Goal: Information Seeking & Learning: Learn about a topic

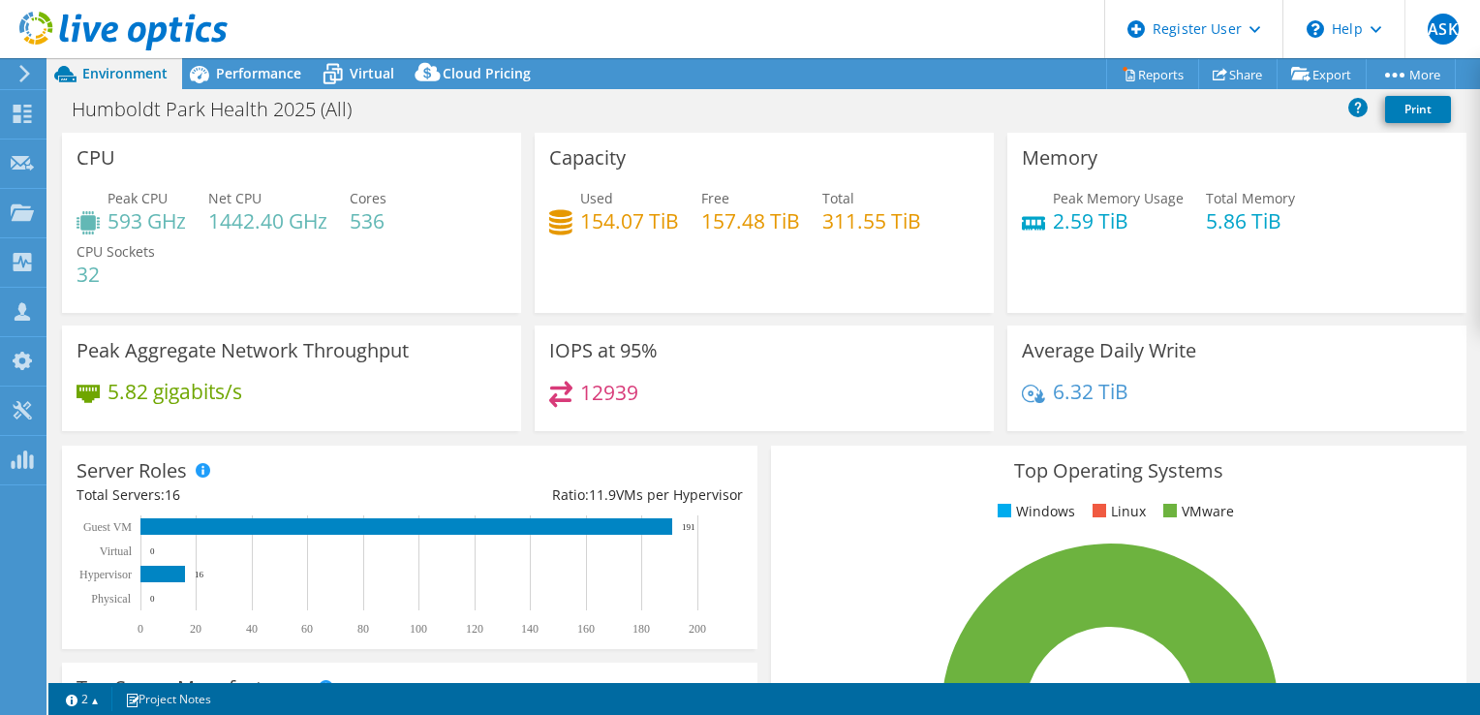
select select "USEast"
select select "USD"
click at [243, 56] on header "ASK Dell User [PERSON_NAME] [EMAIL_ADDRESS][DOMAIN_NAME] Dell My Profile Log Ou…" at bounding box center [740, 29] width 1480 height 58
click at [245, 66] on span "Performance" at bounding box center [258, 73] width 85 height 18
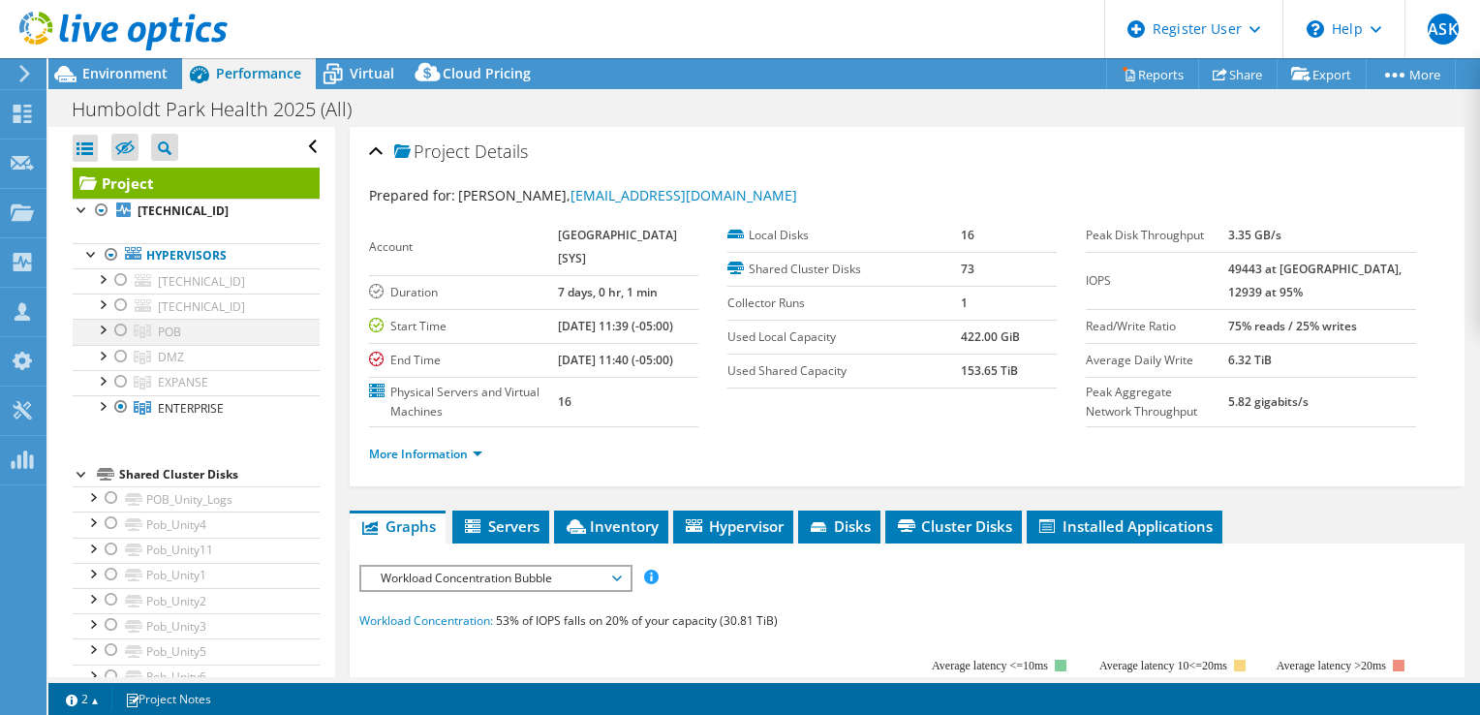
click at [120, 330] on div at bounding box center [120, 330] width 19 height 23
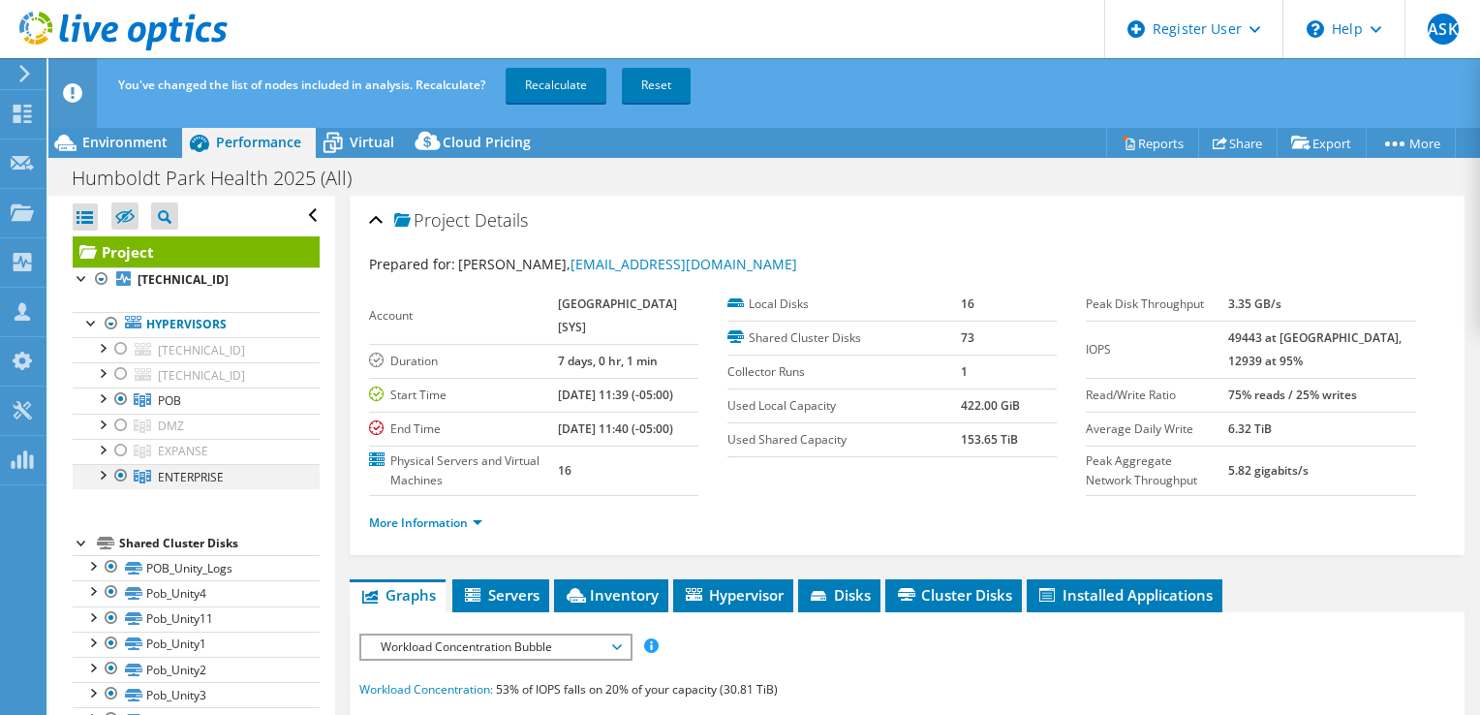
click at [120, 477] on div at bounding box center [120, 475] width 19 height 23
click at [555, 68] on link "Recalculate" at bounding box center [555, 85] width 101 height 35
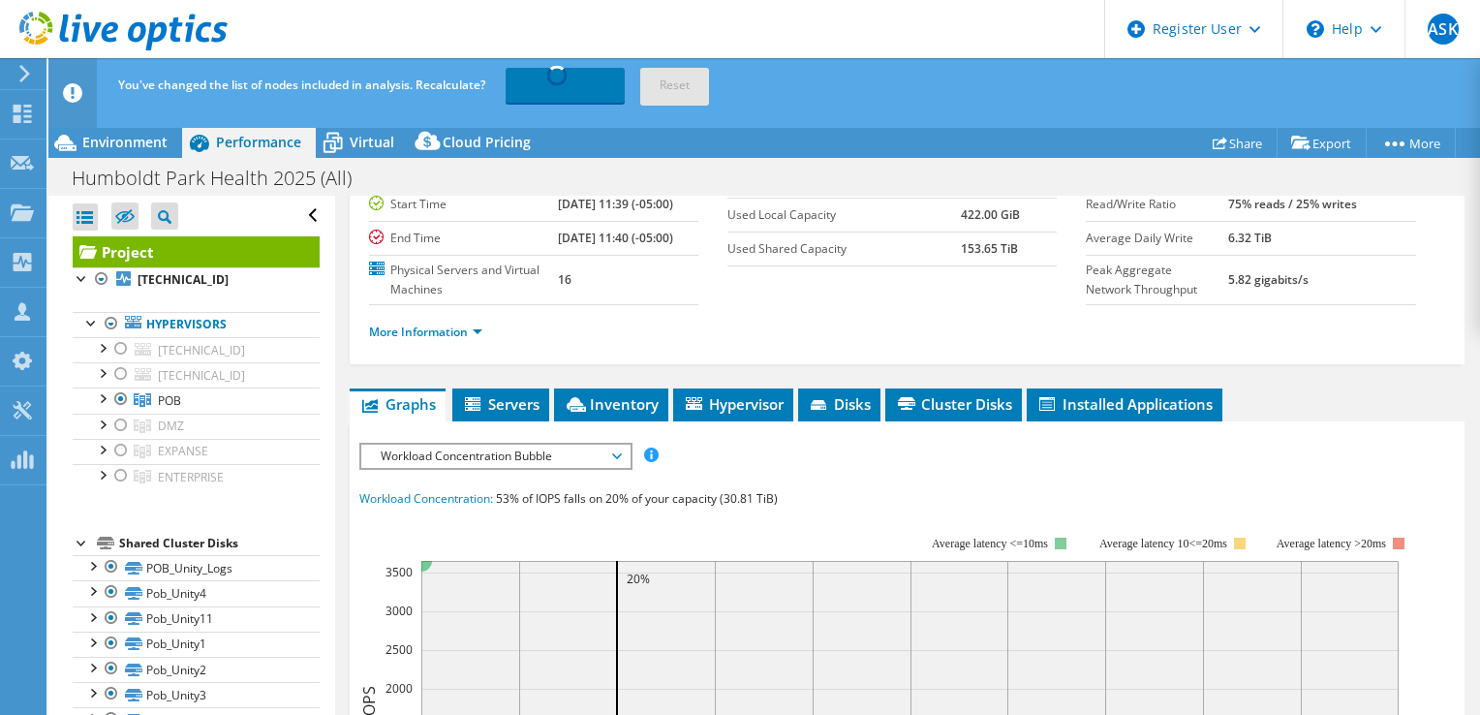
scroll to position [194, 0]
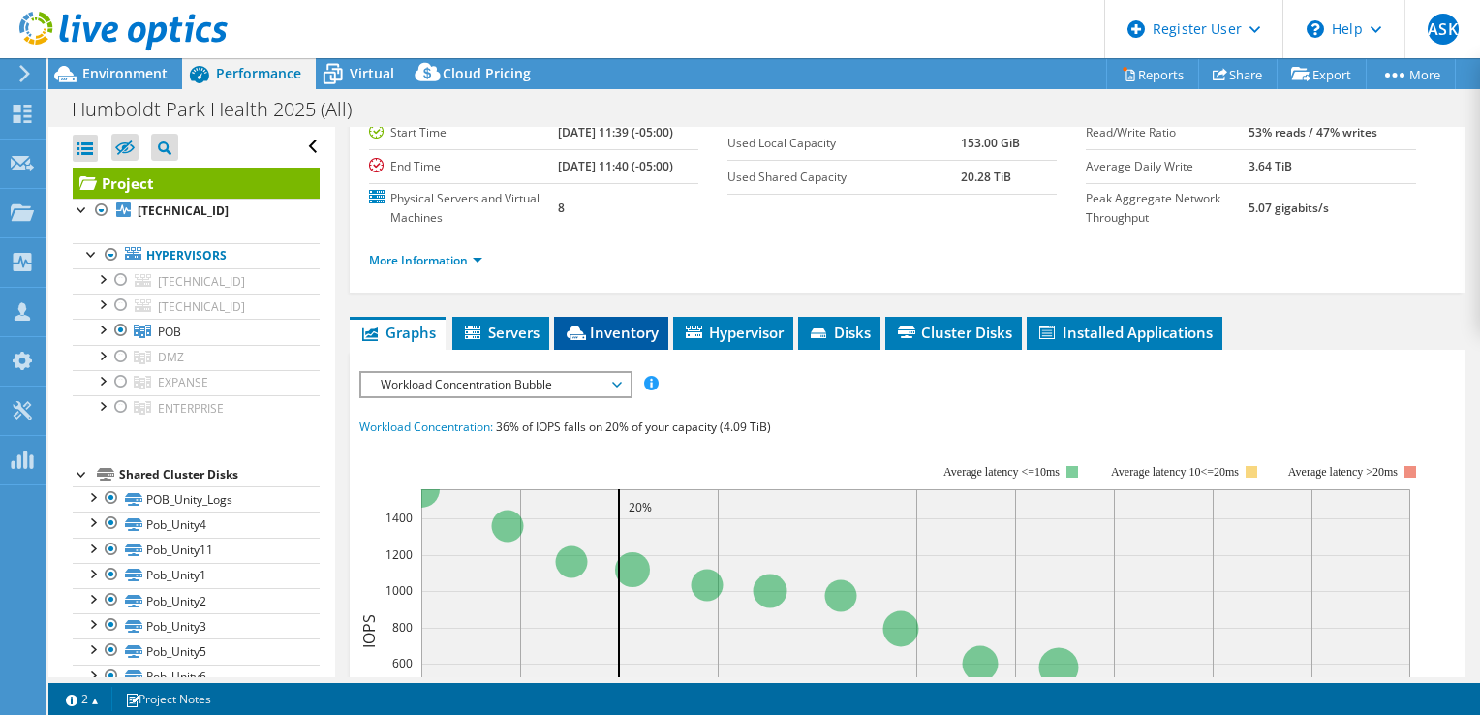
click at [639, 331] on span "Inventory" at bounding box center [611, 331] width 95 height 19
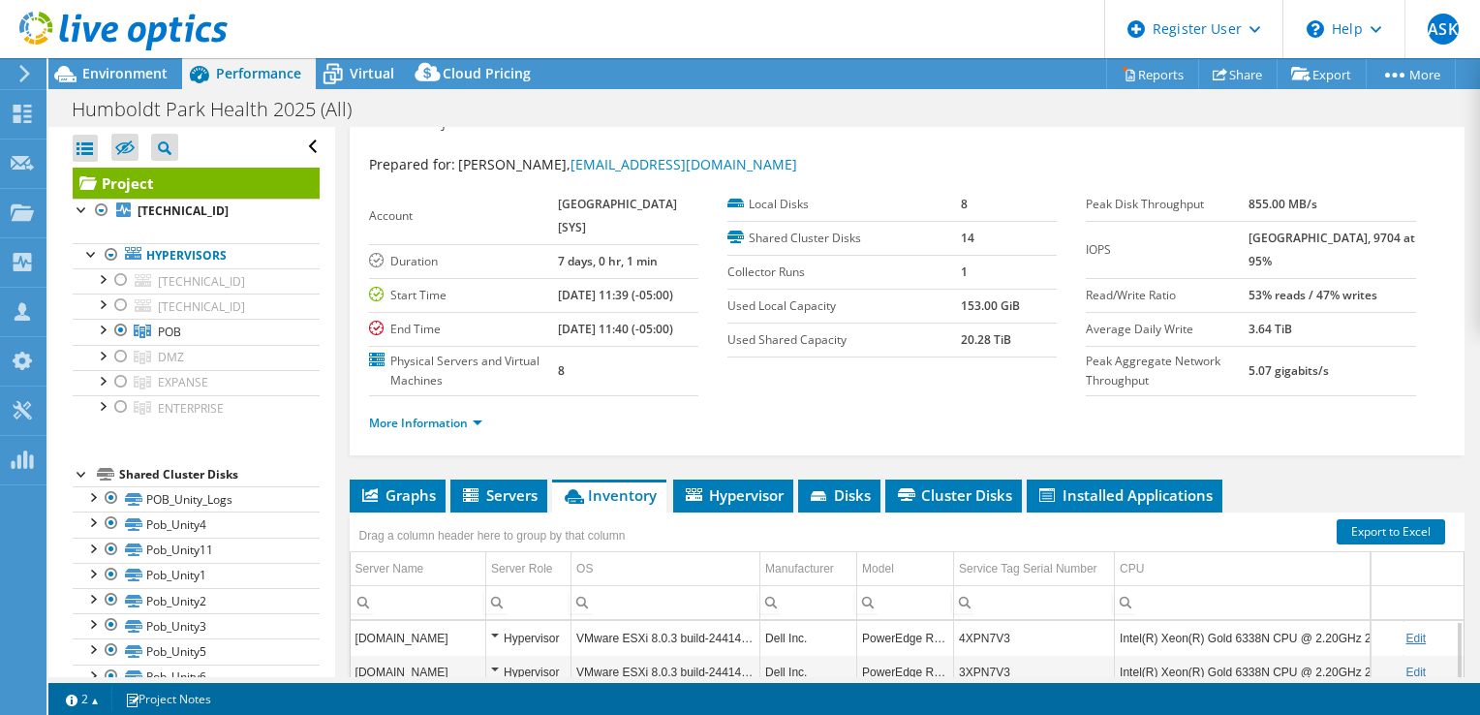
scroll to position [0, 0]
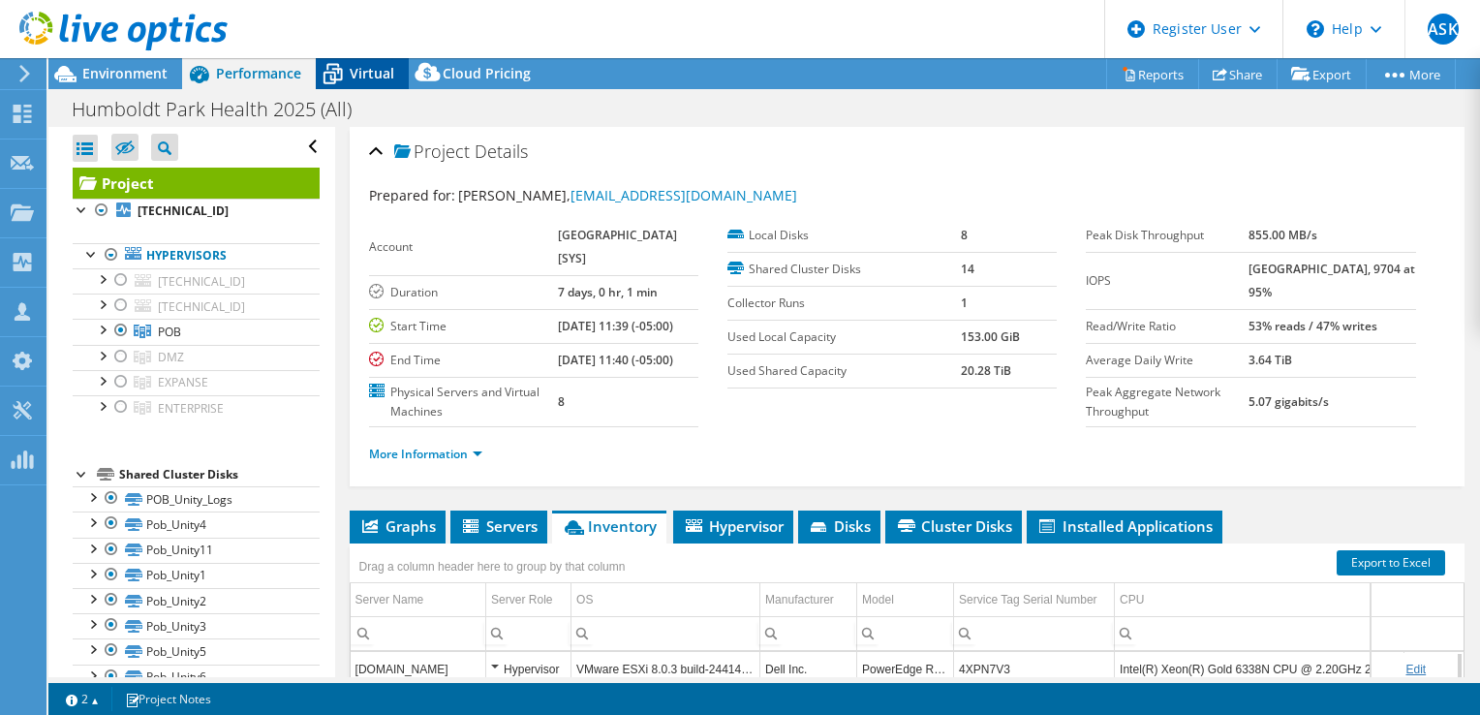
click at [340, 82] on icon at bounding box center [333, 74] width 34 height 34
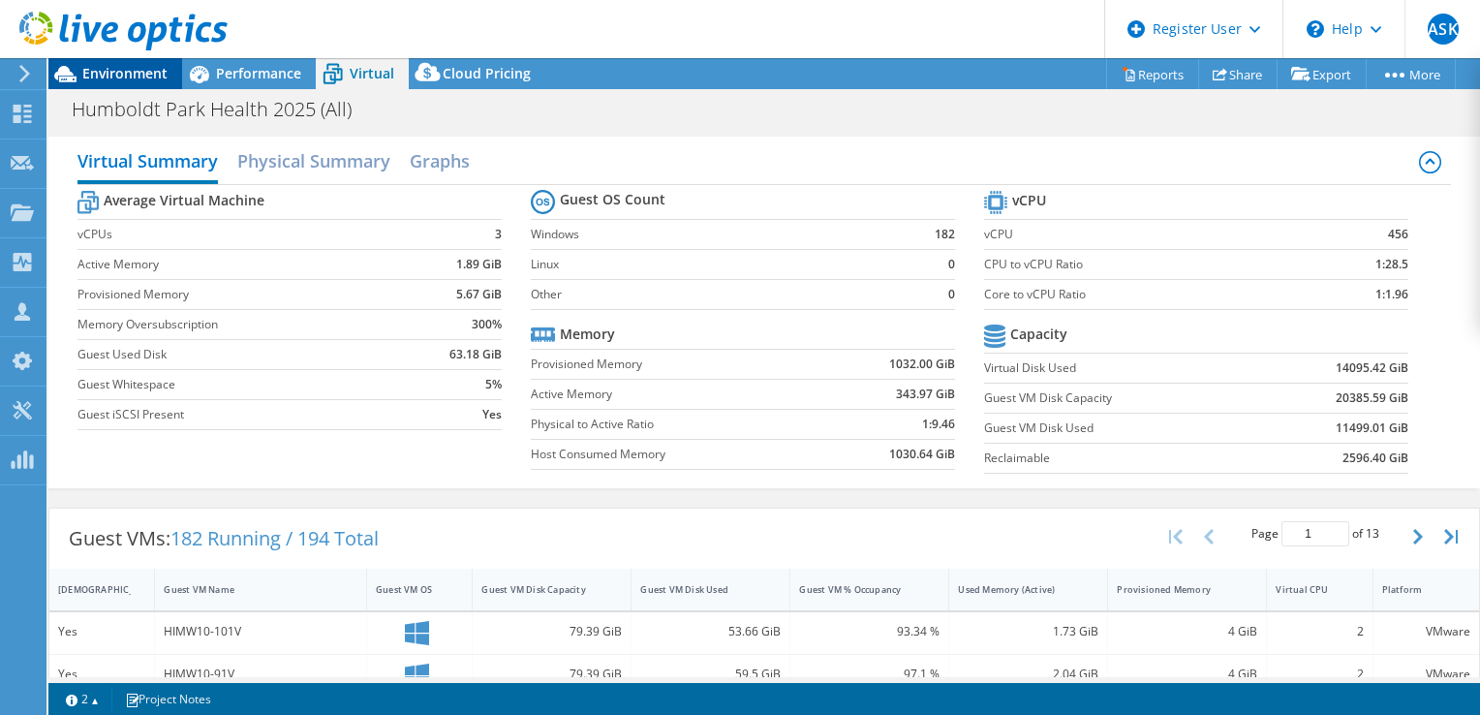
click at [165, 79] on span "Environment" at bounding box center [124, 73] width 85 height 18
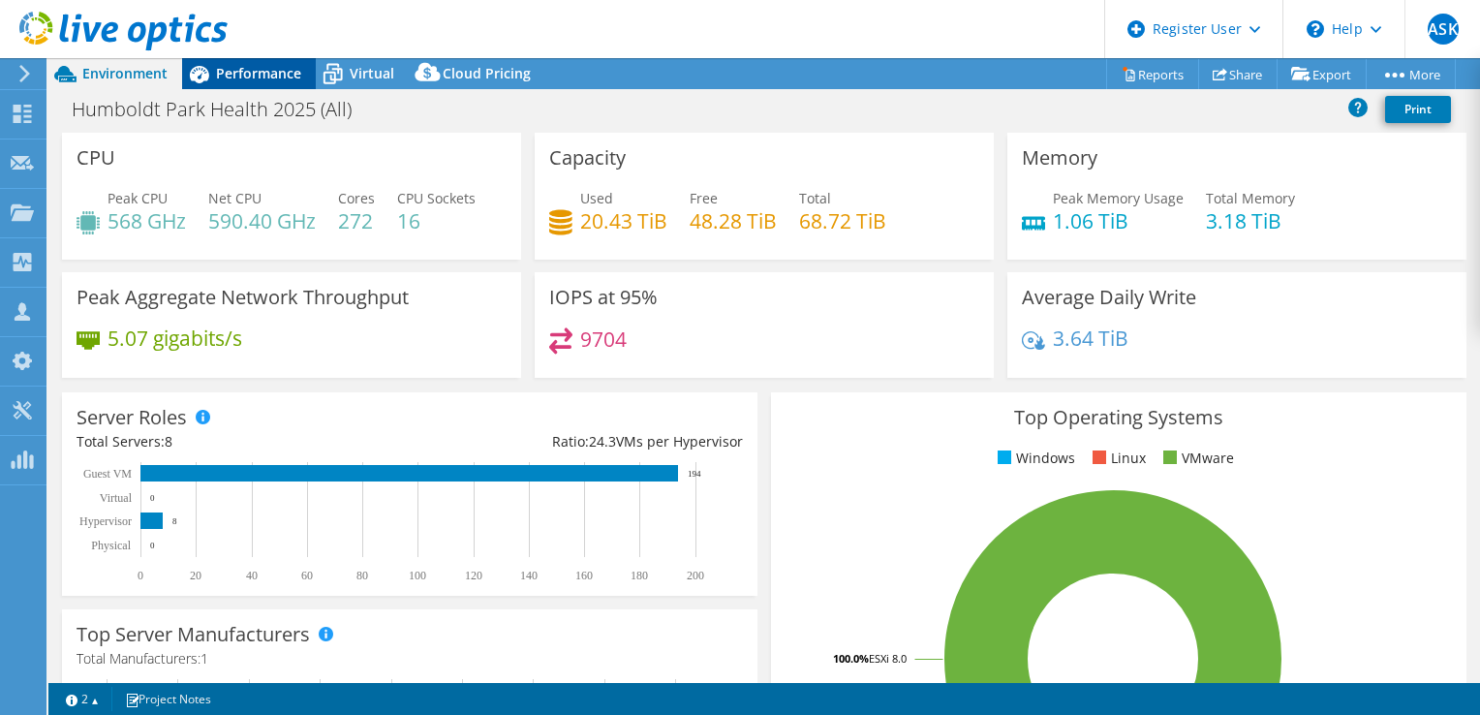
click at [273, 75] on span "Performance" at bounding box center [258, 73] width 85 height 18
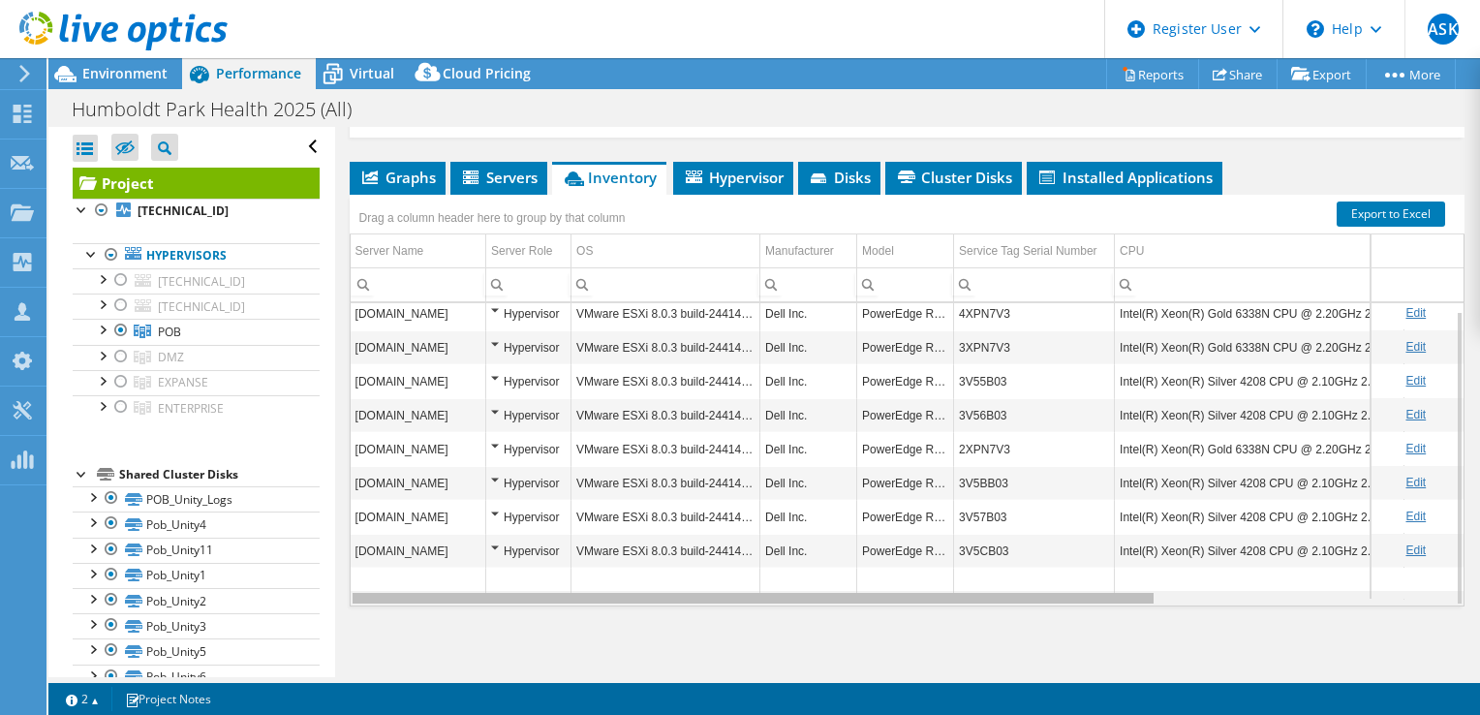
scroll to position [0, 4]
drag, startPoint x: 1043, startPoint y: 597, endPoint x: 1060, endPoint y: 595, distance: 17.7
click at [1060, 595] on body "ASK Dell User [PERSON_NAME] [EMAIL_ADDRESS][DOMAIN_NAME] Dell My Profile Log Ou…" at bounding box center [740, 357] width 1480 height 715
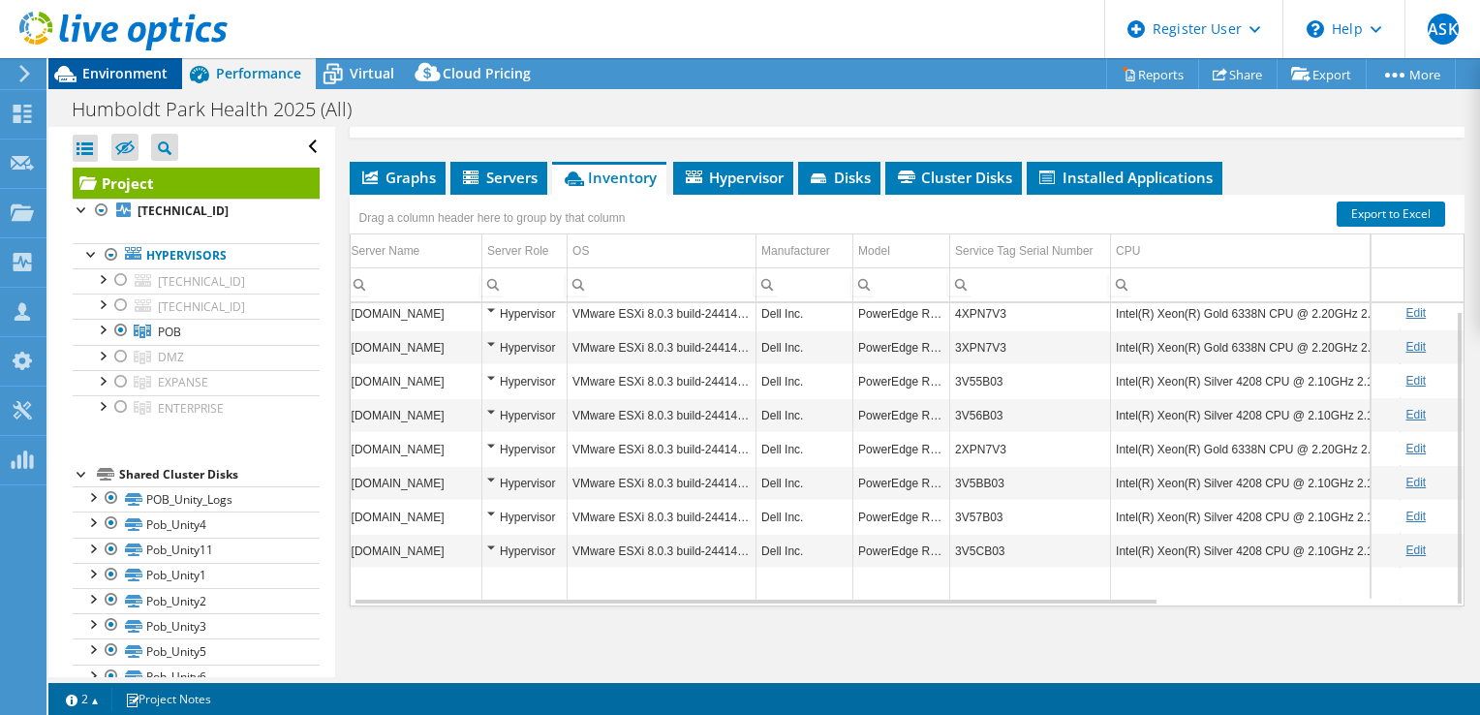
click at [132, 70] on div "ASK Dell User [PERSON_NAME] [EMAIL_ADDRESS][DOMAIN_NAME] Dell My Profile Log Ou…" at bounding box center [740, 357] width 1480 height 715
click at [132, 70] on span "Environment" at bounding box center [124, 73] width 85 height 18
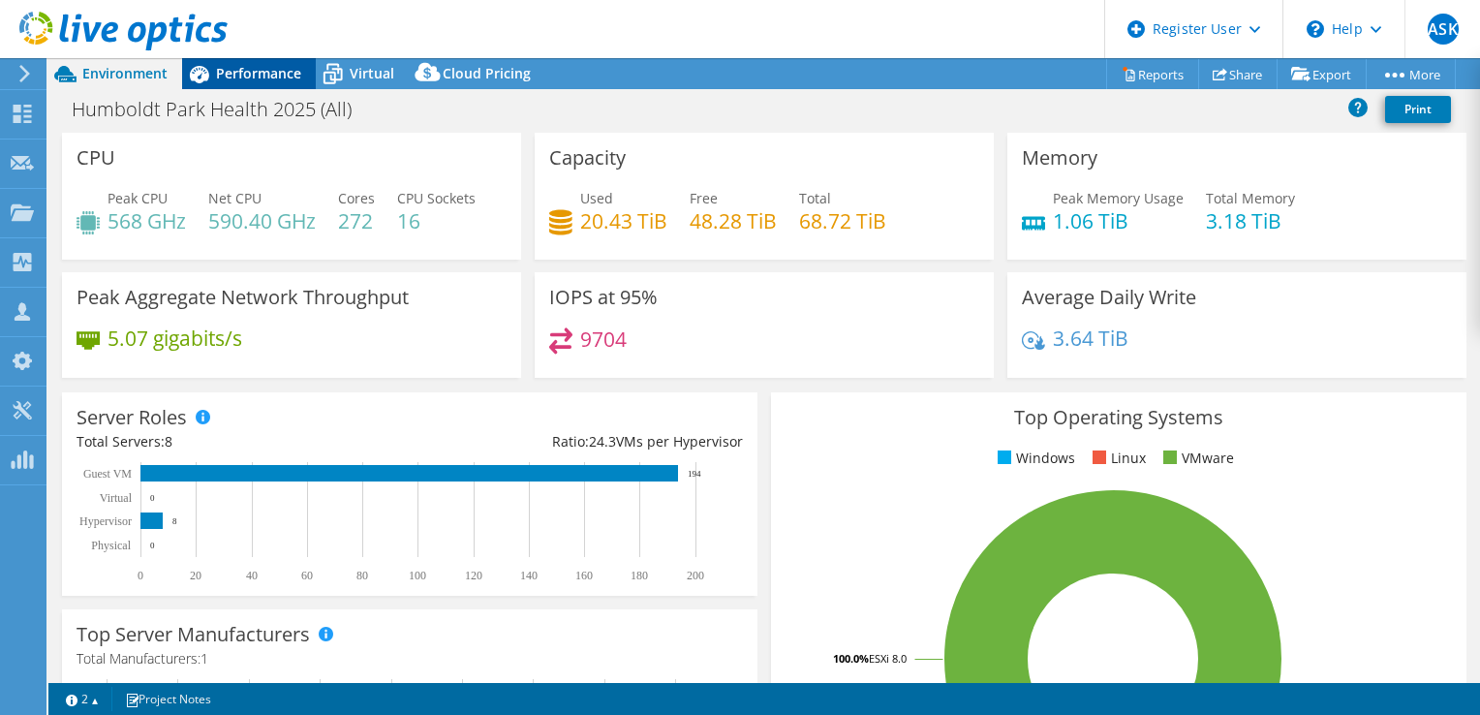
click at [274, 71] on span "Performance" at bounding box center [258, 73] width 85 height 18
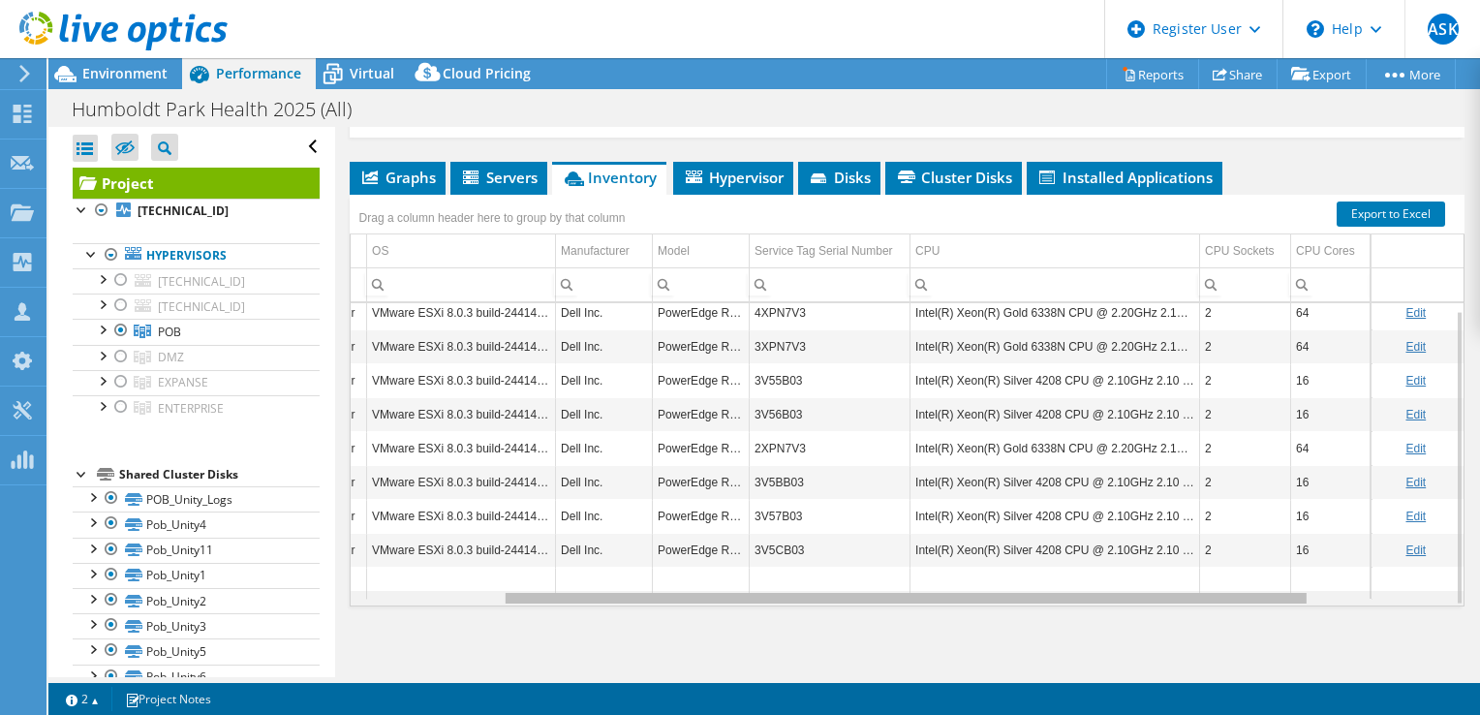
scroll to position [0, 209]
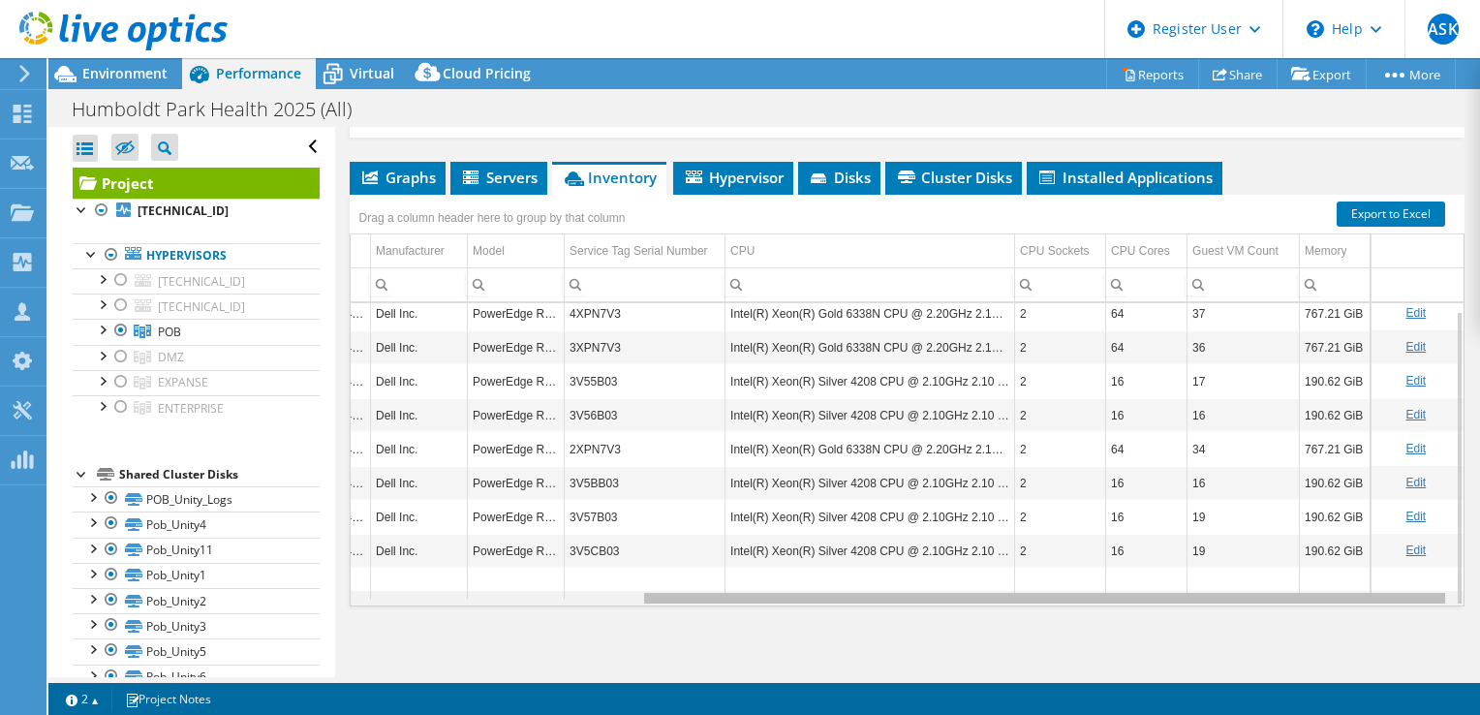
drag, startPoint x: 1015, startPoint y: 595, endPoint x: 1356, endPoint y: 586, distance: 341.0
click at [1356, 586] on body "ASK Dell User [PERSON_NAME] [EMAIL_ADDRESS][DOMAIN_NAME] Dell My Profile Log Ou…" at bounding box center [740, 357] width 1480 height 715
